Goal: Navigation & Orientation: Find specific page/section

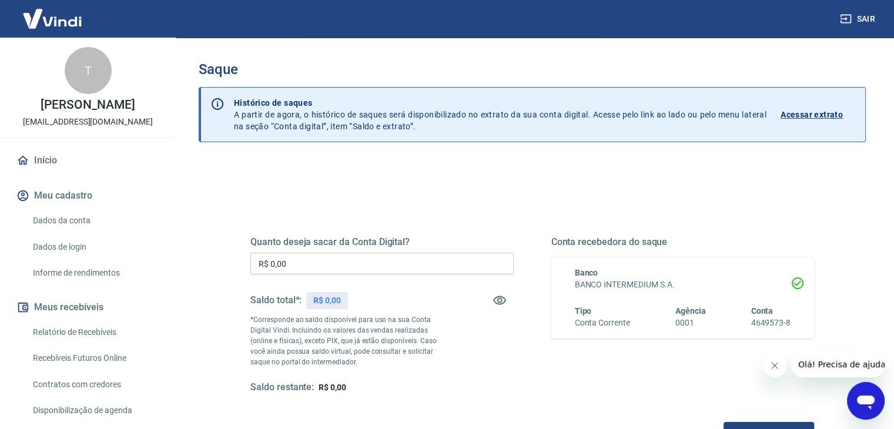
click at [33, 172] on link "Início" at bounding box center [88, 161] width 148 height 26
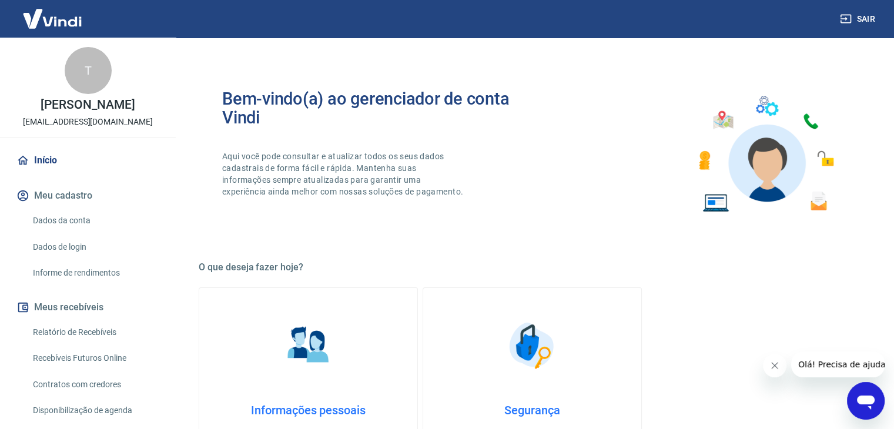
click at [30, 173] on link "Início" at bounding box center [88, 161] width 148 height 26
click at [48, 19] on img at bounding box center [52, 19] width 76 height 36
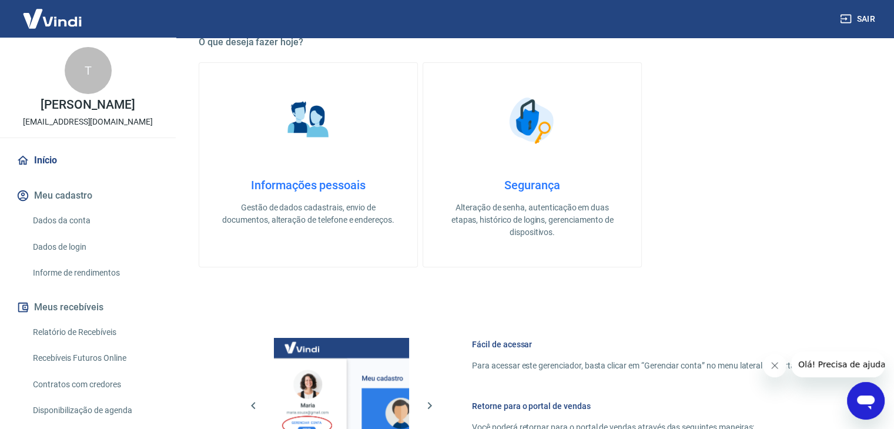
scroll to position [235, 0]
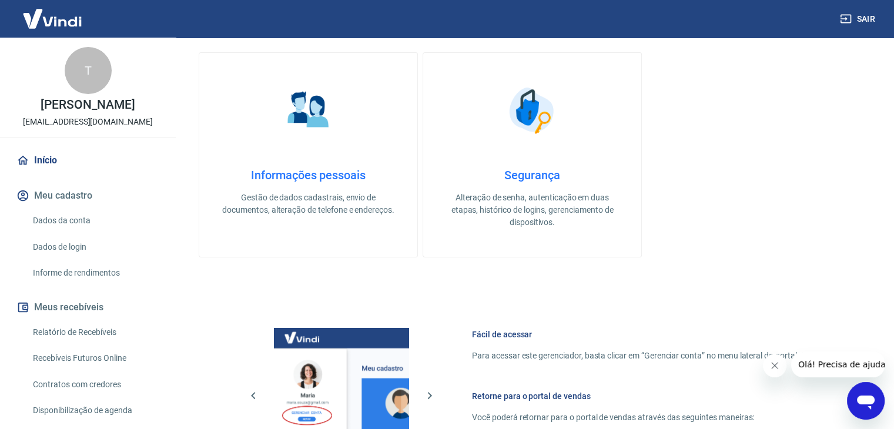
click at [93, 317] on button "Meus recebíveis" at bounding box center [88, 308] width 148 height 26
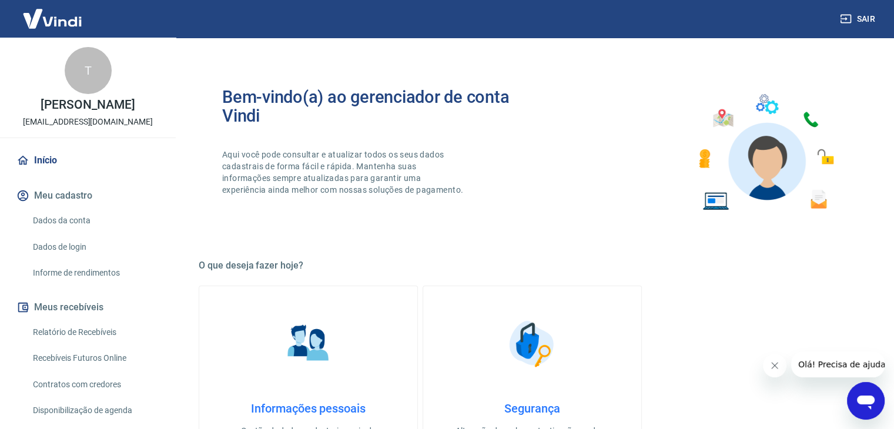
scroll to position [0, 0]
